Goal: Information Seeking & Learning: Learn about a topic

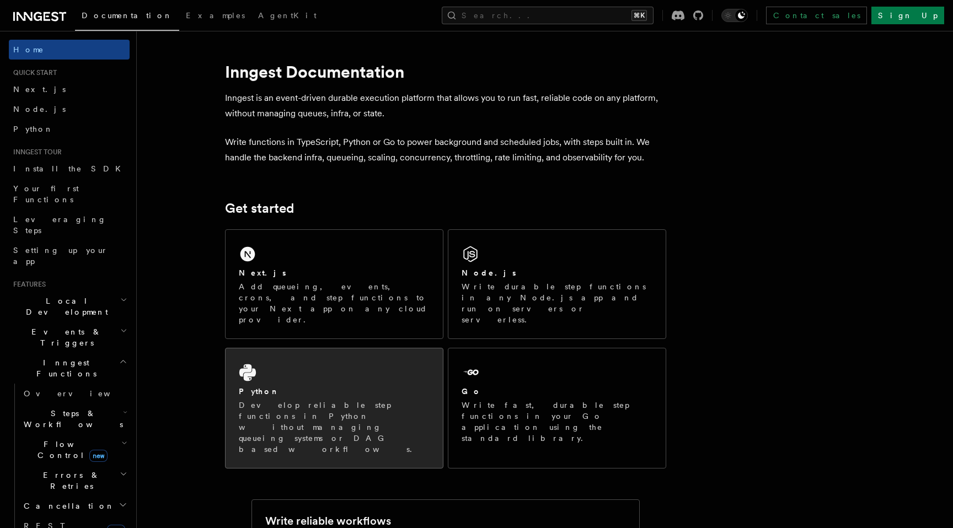
click at [321, 386] on div "Python" at bounding box center [334, 392] width 191 height 12
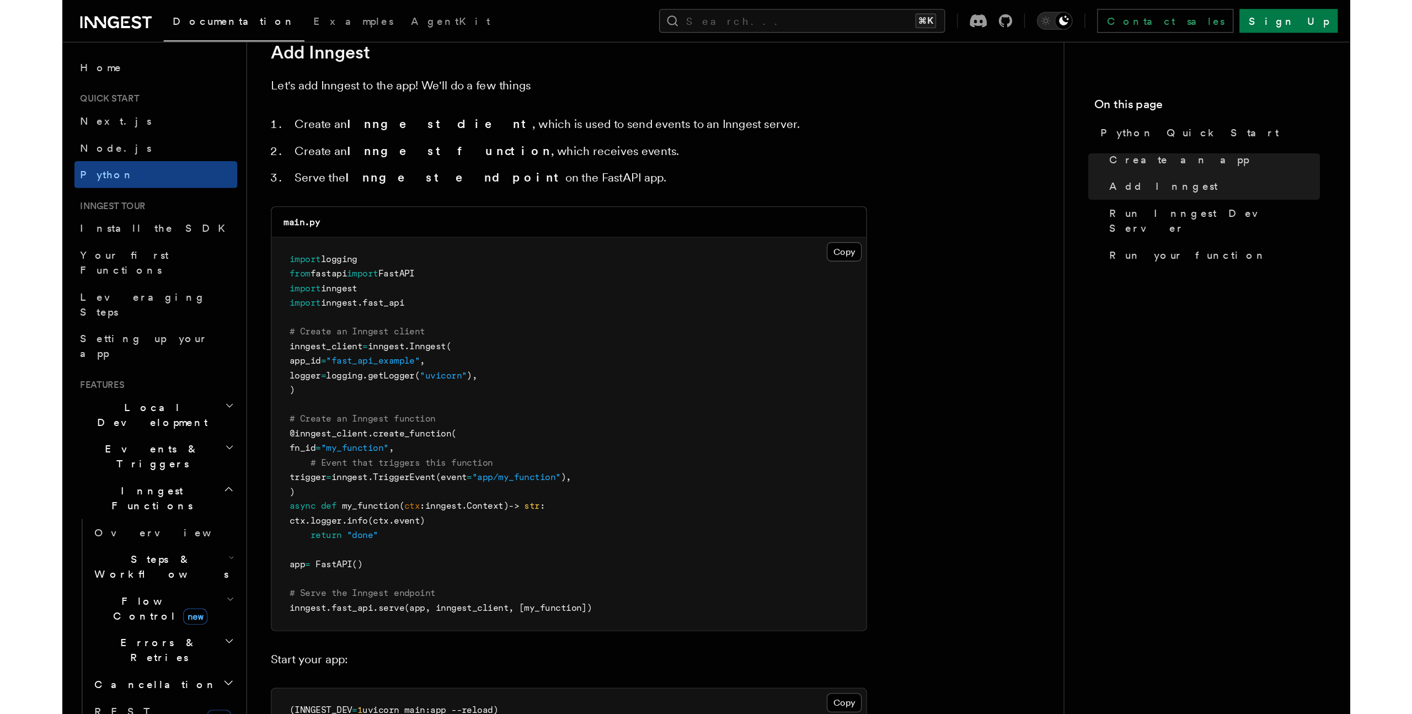
scroll to position [666, 0]
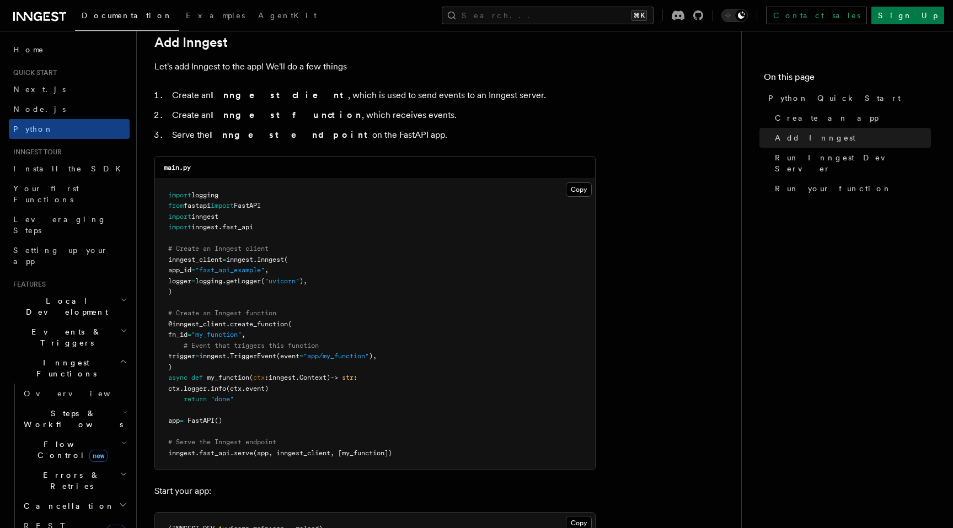
click at [254, 312] on span "# Create an Inngest function" at bounding box center [222, 313] width 108 height 8
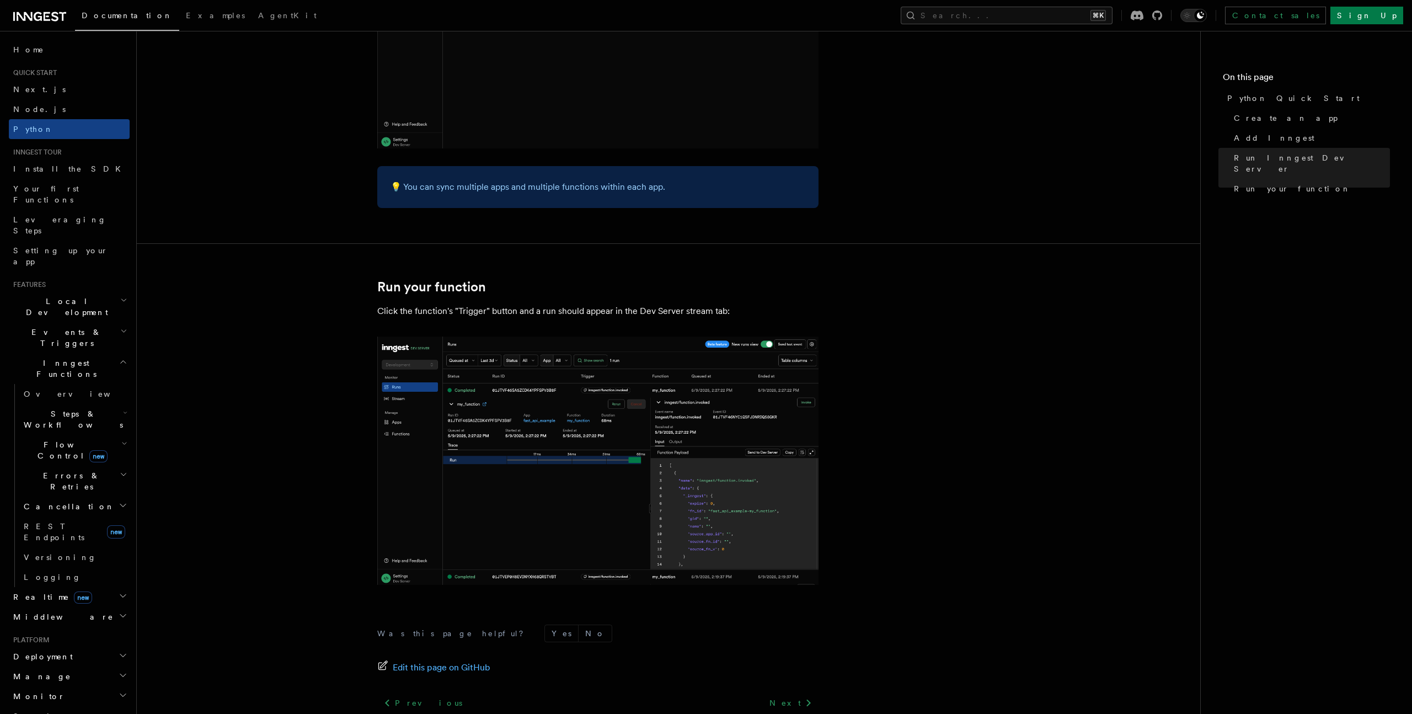
scroll to position [2075, 0]
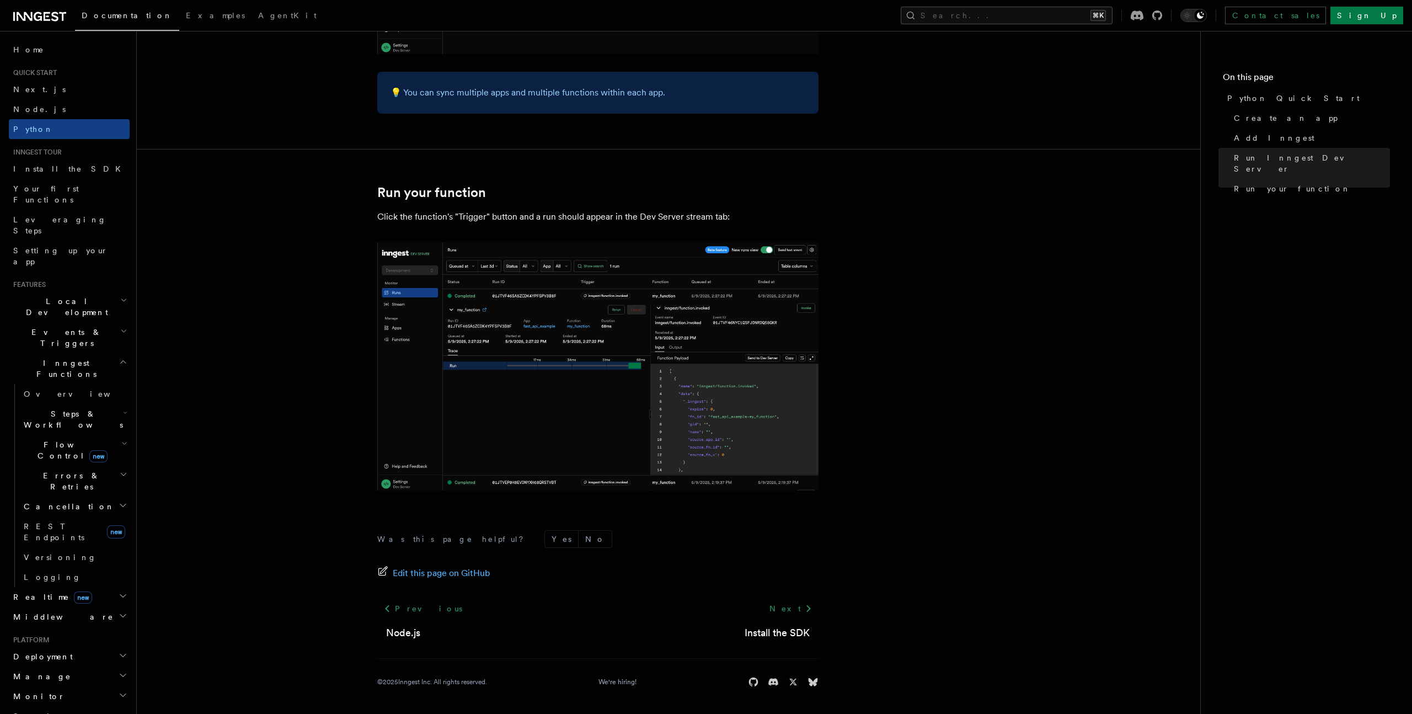
click at [116, 353] on h2 "Inngest Functions" at bounding box center [69, 368] width 121 height 31
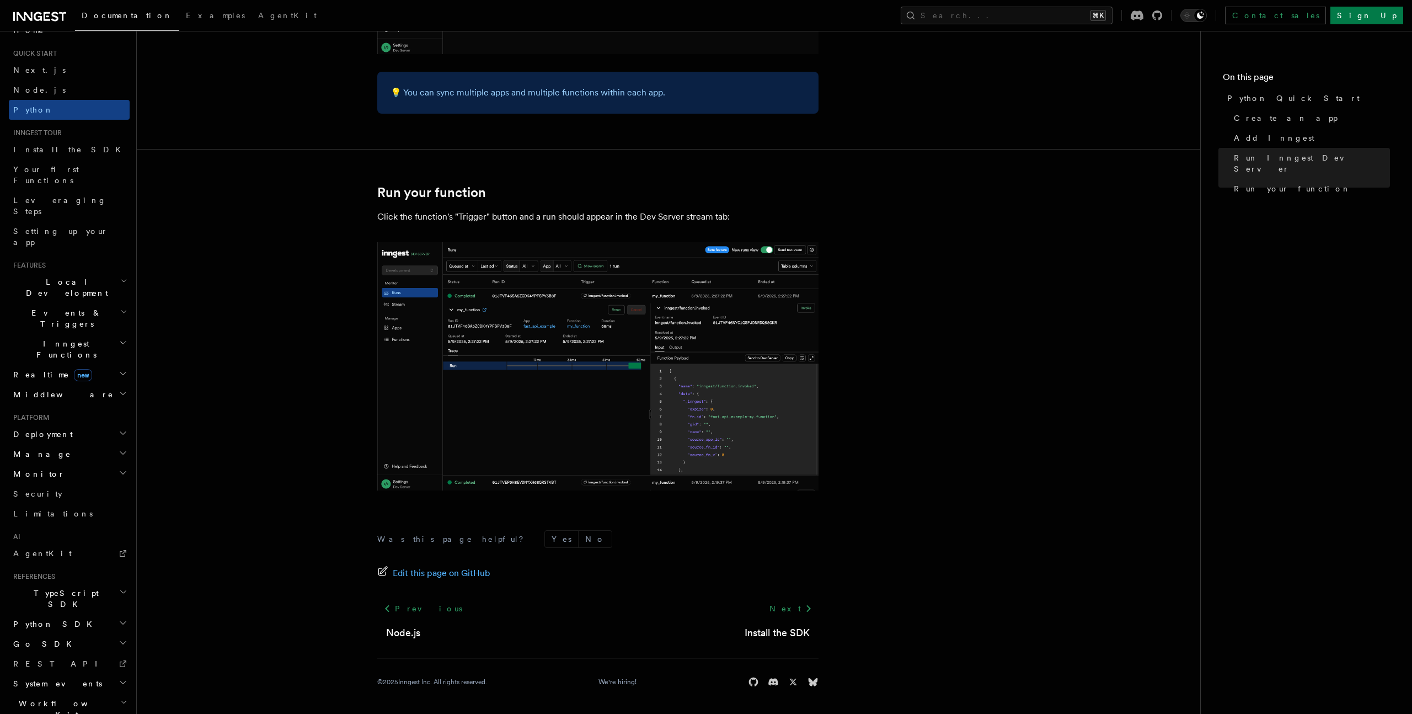
scroll to position [19, 0]
click at [73, 425] on h2 "Deployment" at bounding box center [69, 435] width 121 height 20
click at [73, 528] on link "Self hosting" at bounding box center [74, 647] width 110 height 20
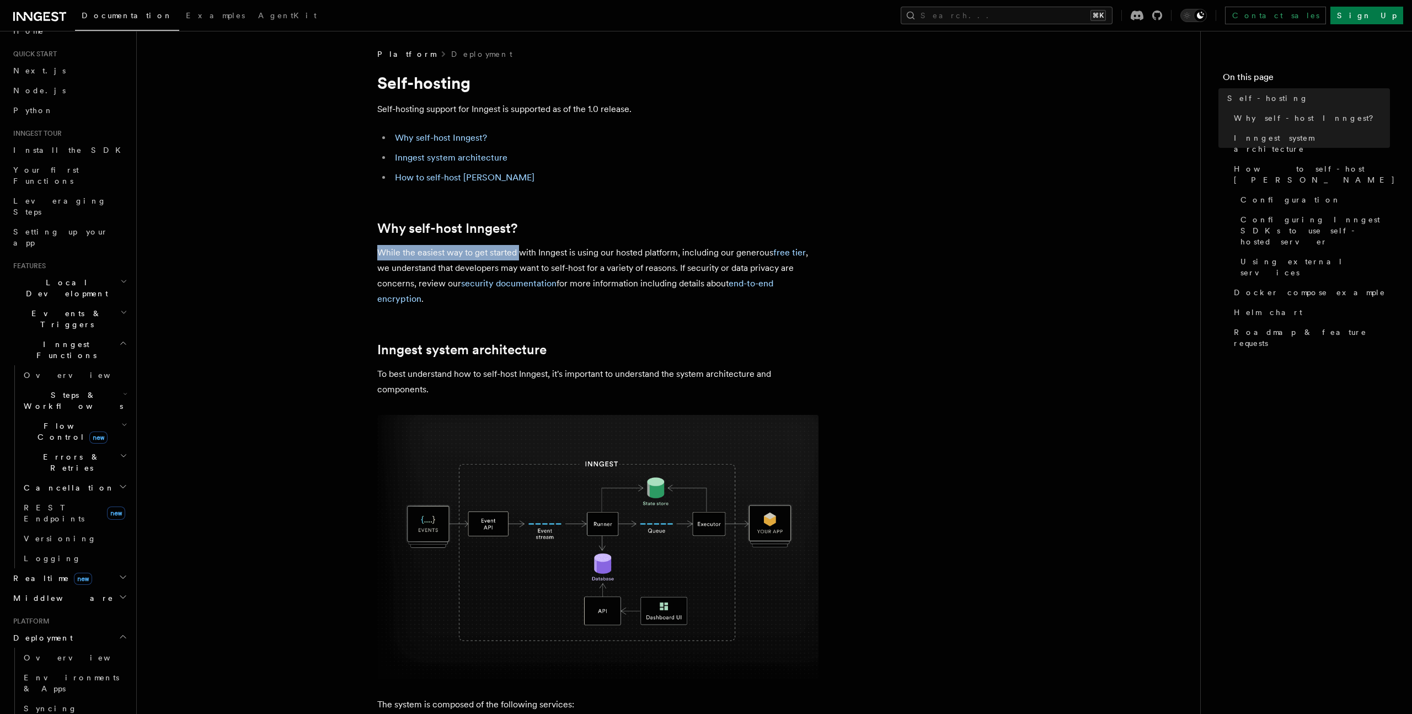
drag, startPoint x: 379, startPoint y: 255, endPoint x: 520, endPoint y: 248, distance: 140.8
click at [520, 248] on p "While the easiest way to get started with Inngest is using our hosted platform,…" at bounding box center [597, 276] width 441 height 62
drag, startPoint x: 523, startPoint y: 248, endPoint x: 584, endPoint y: 253, distance: 61.4
click at [584, 253] on p "While the easiest way to get started with Inngest is using our hosted platform,…" at bounding box center [597, 276] width 441 height 62
click at [595, 254] on p "While the easiest way to get started with Inngest is using our hosted platform,…" at bounding box center [597, 276] width 441 height 62
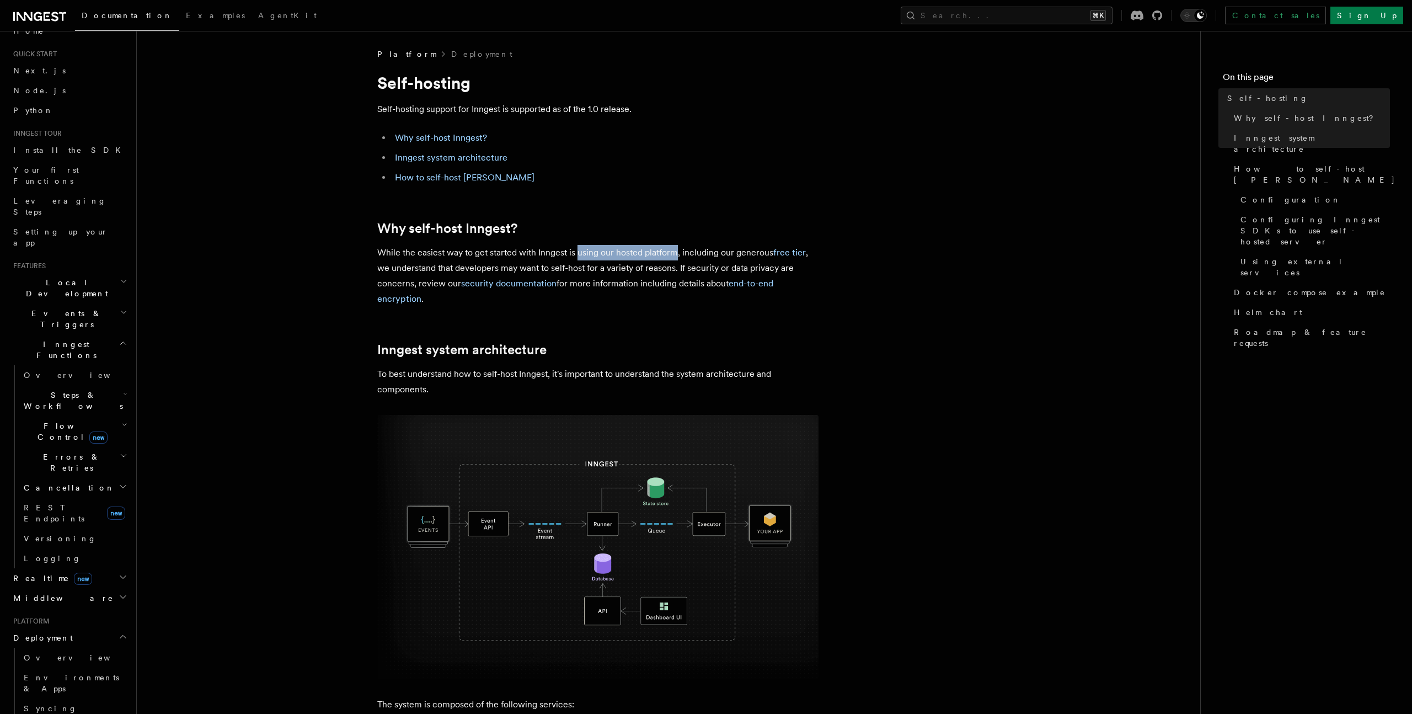
drag, startPoint x: 595, startPoint y: 254, endPoint x: 661, endPoint y: 252, distance: 65.7
click at [661, 252] on p "While the easiest way to get started with Inngest is using our hosted platform,…" at bounding box center [597, 276] width 441 height 62
click at [673, 252] on p "While the easiest way to get started with Inngest is using our hosted platform,…" at bounding box center [597, 276] width 441 height 62
drag, startPoint x: 375, startPoint y: 266, endPoint x: 477, endPoint y: 265, distance: 101.5
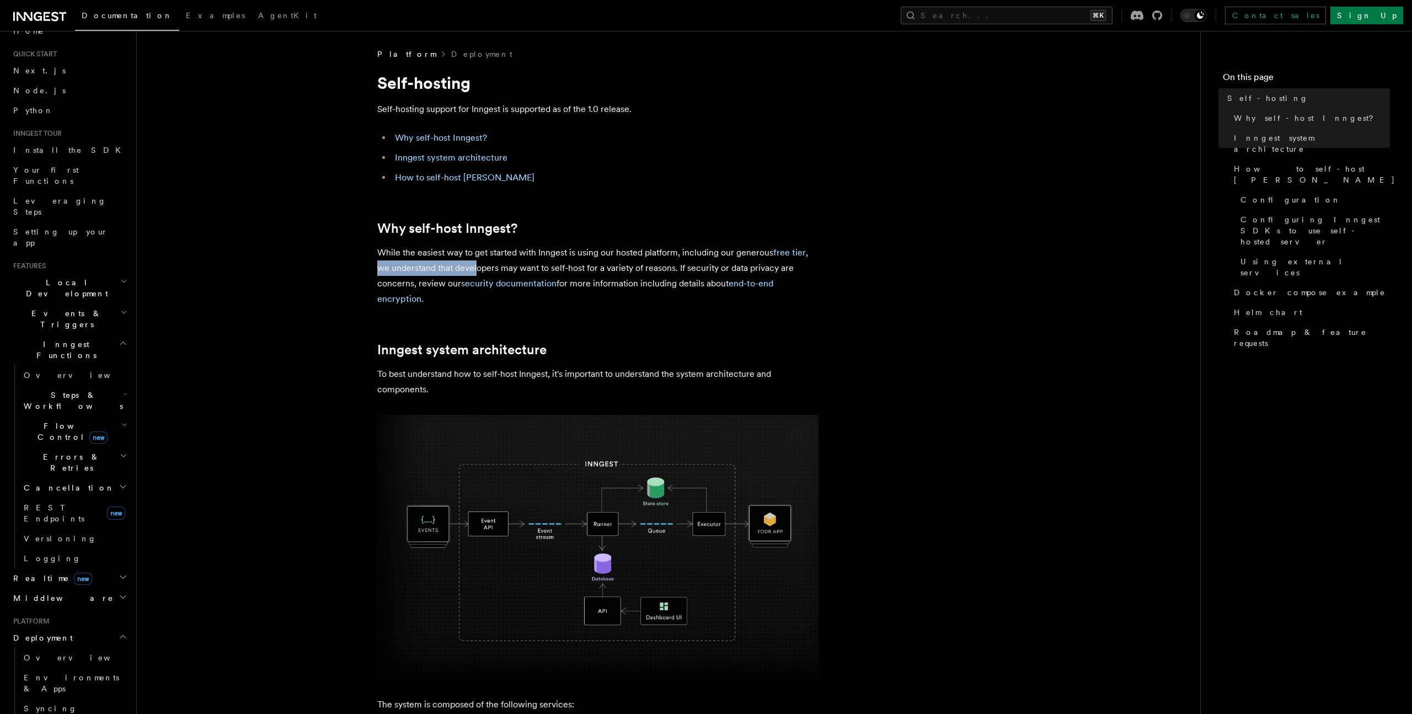
click at [510, 265] on p "While the easiest way to get started with Inngest is using our hosted platform,…" at bounding box center [597, 276] width 441 height 62
drag, startPoint x: 510, startPoint y: 265, endPoint x: 617, endPoint y: 269, distance: 106.6
click at [604, 268] on p "While the easiest way to get started with Inngest is using our hosted platform,…" at bounding box center [597, 276] width 441 height 62
click at [629, 269] on p "While the easiest way to get started with Inngest is using our hosted platform,…" at bounding box center [597, 276] width 441 height 62
drag, startPoint x: 629, startPoint y: 269, endPoint x: 674, endPoint y: 266, distance: 44.3
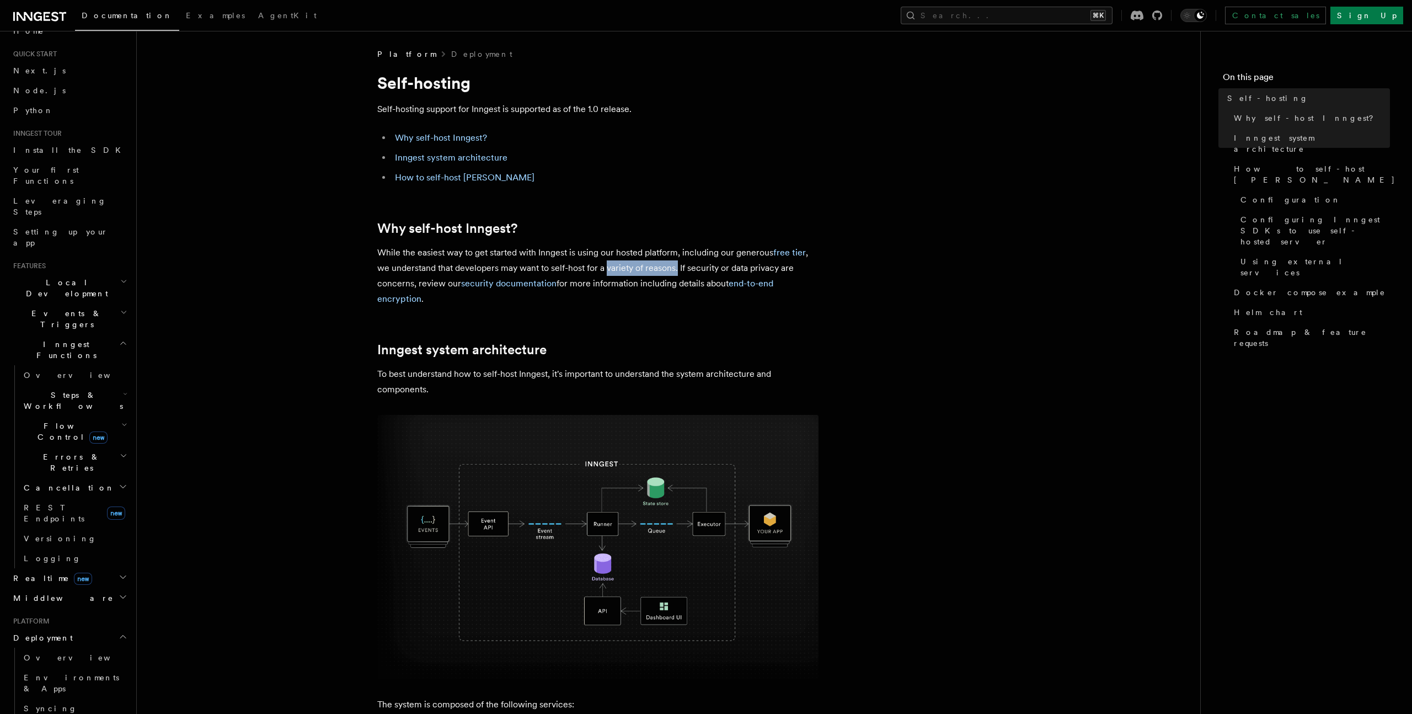
click at [674, 266] on p "While the easiest way to get started with Inngest is using our hosted platform,…" at bounding box center [597, 276] width 441 height 62
drag, startPoint x: 686, startPoint y: 269, endPoint x: 738, endPoint y: 268, distance: 51.9
click at [730, 266] on p "While the easiest way to get started with Inngest is using our hosted platform,…" at bounding box center [597, 276] width 441 height 62
click at [751, 269] on p "While the easiest way to get started with Inngest is using our hosted platform,…" at bounding box center [597, 276] width 441 height 62
drag, startPoint x: 751, startPoint y: 269, endPoint x: 598, endPoint y: 261, distance: 153.5
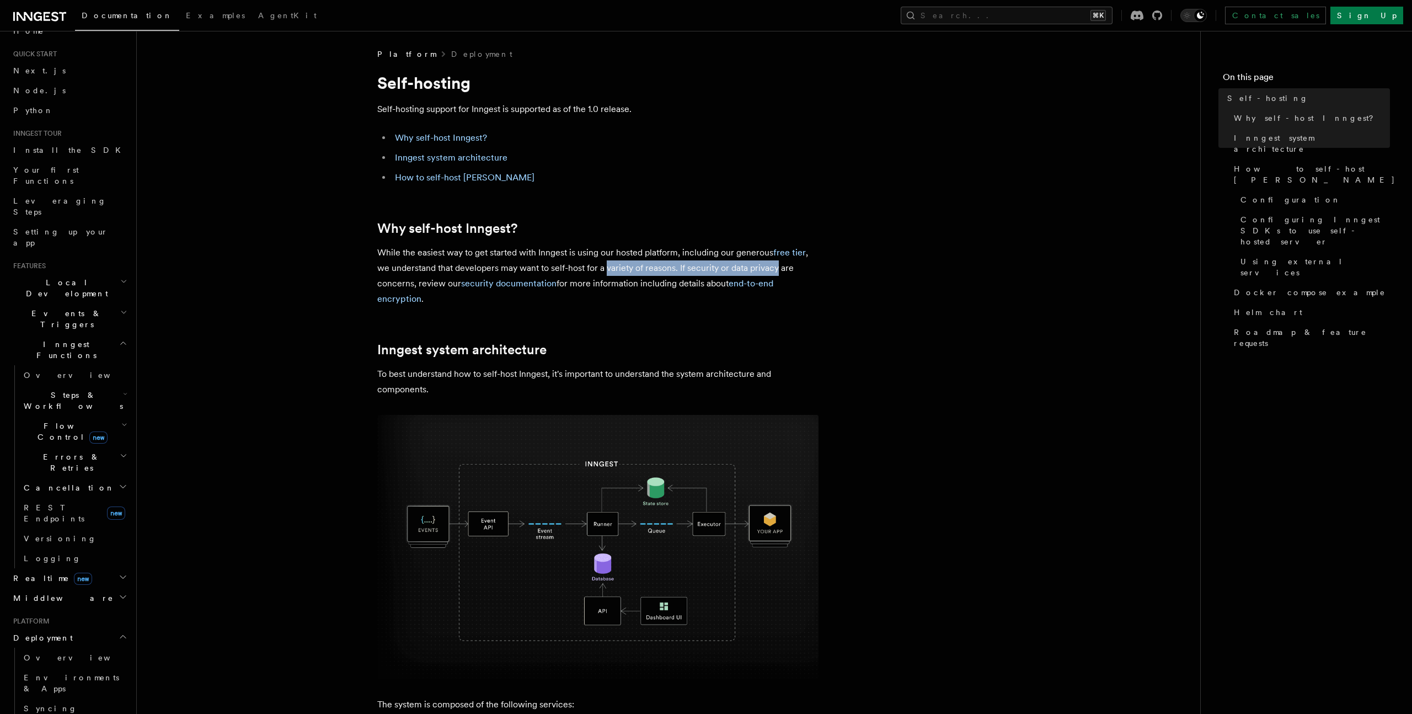
click at [617, 261] on p "While the easiest way to get started with Inngest is using our hosted platform,…" at bounding box center [597, 276] width 441 height 62
click at [412, 260] on p "While the easiest way to get started with Inngest is using our hosted platform,…" at bounding box center [597, 276] width 441 height 62
drag, startPoint x: 586, startPoint y: 286, endPoint x: 636, endPoint y: 284, distance: 49.7
click at [636, 284] on p "While the easiest way to get started with Inngest is using our hosted platform,…" at bounding box center [597, 276] width 441 height 62
click at [654, 287] on p "While the easiest way to get started with Inngest is using our hosted platform,…" at bounding box center [597, 276] width 441 height 62
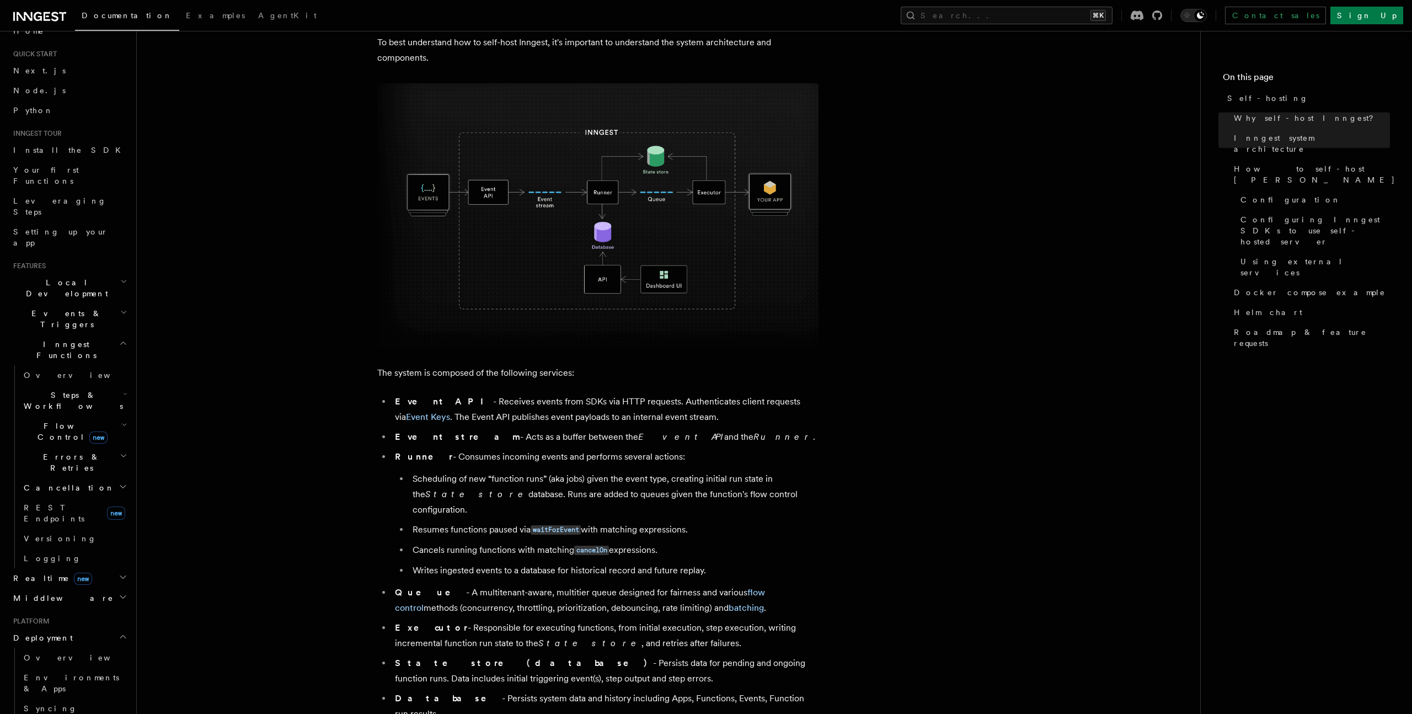
scroll to position [332, 0]
